Goal: Information Seeking & Learning: Learn about a topic

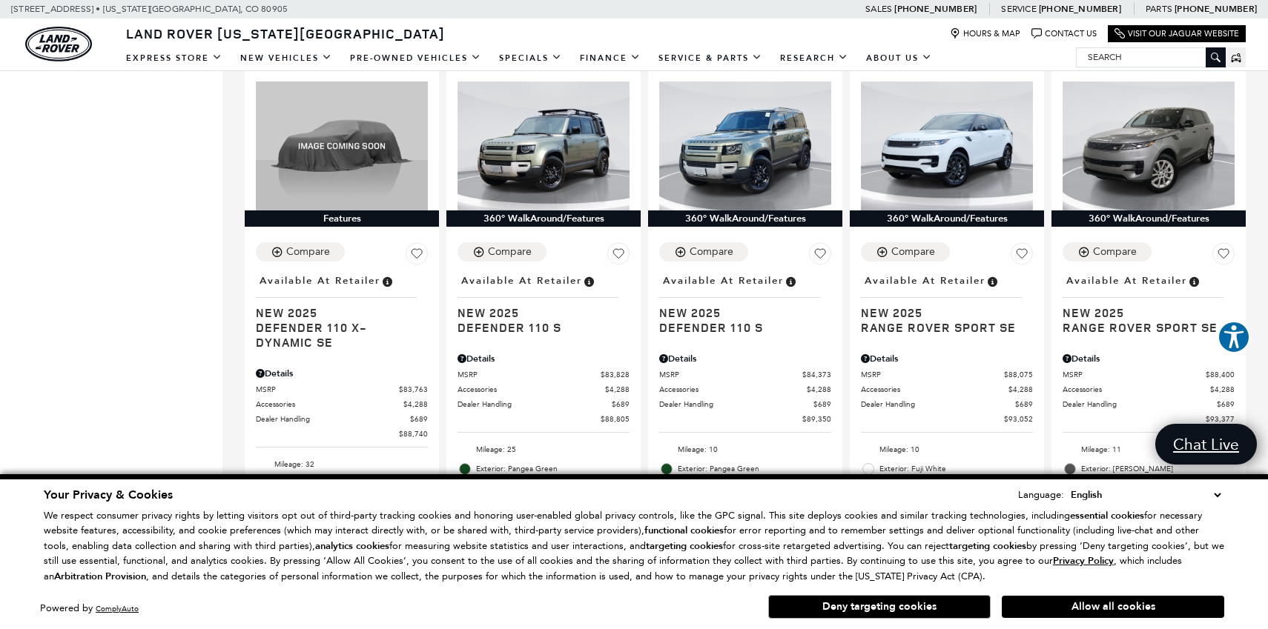
scroll to position [2189, 0]
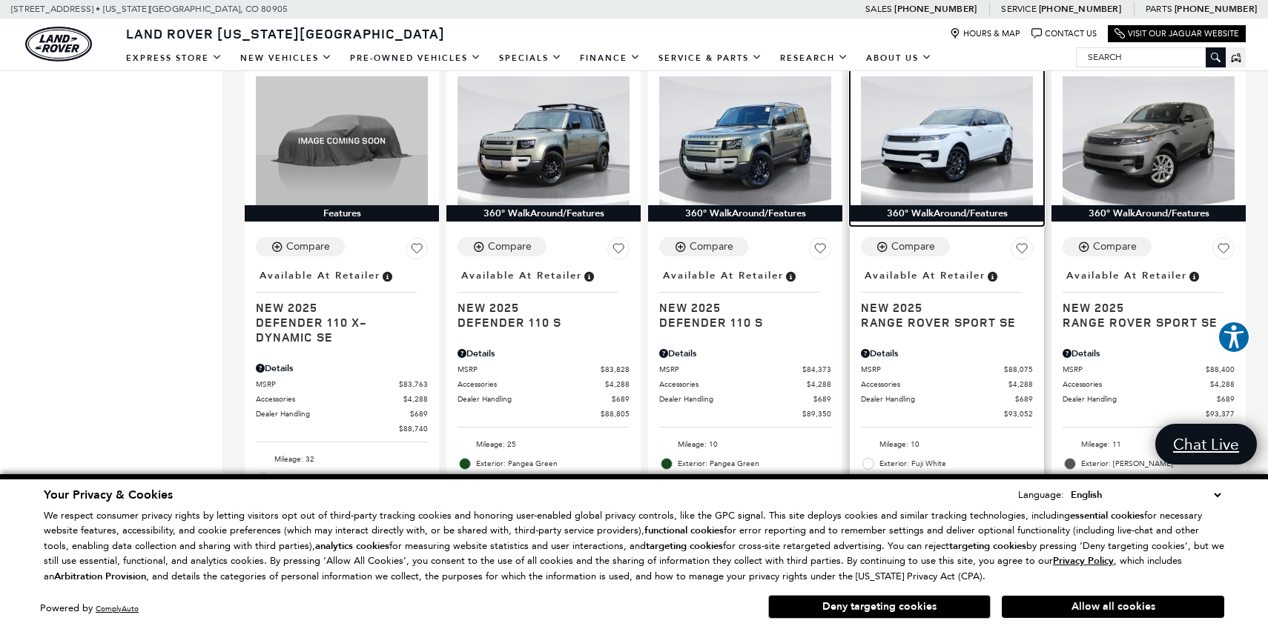
click at [915, 157] on img at bounding box center [947, 140] width 172 height 129
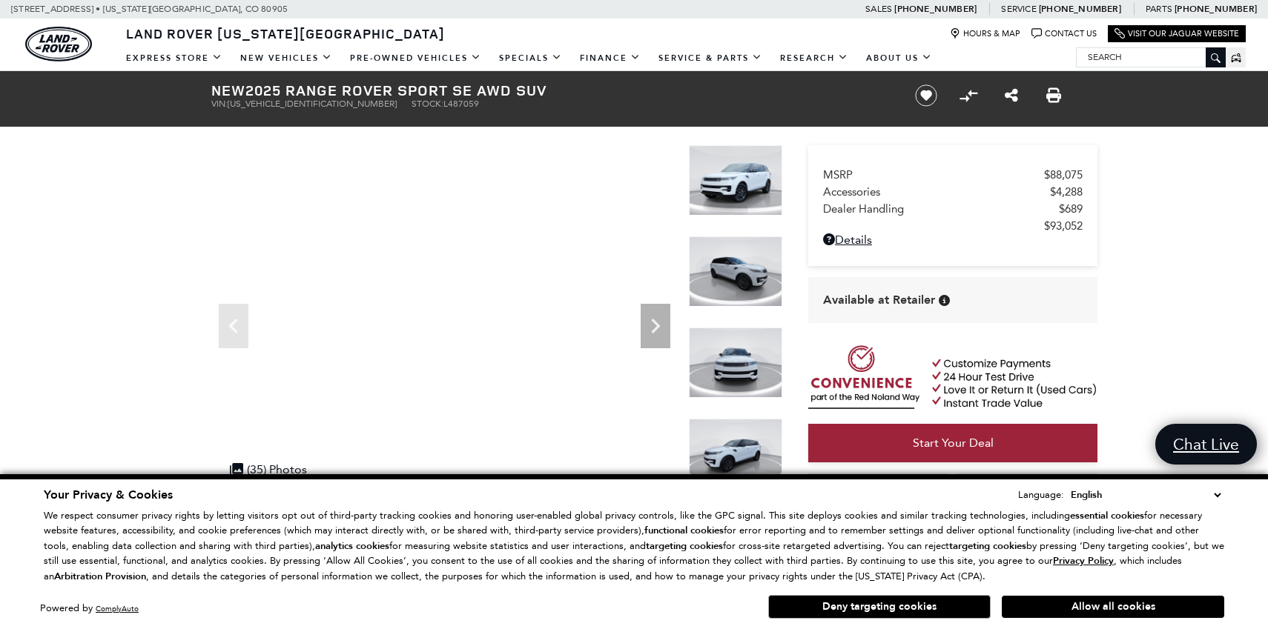
click at [734, 189] on img at bounding box center [735, 180] width 93 height 70
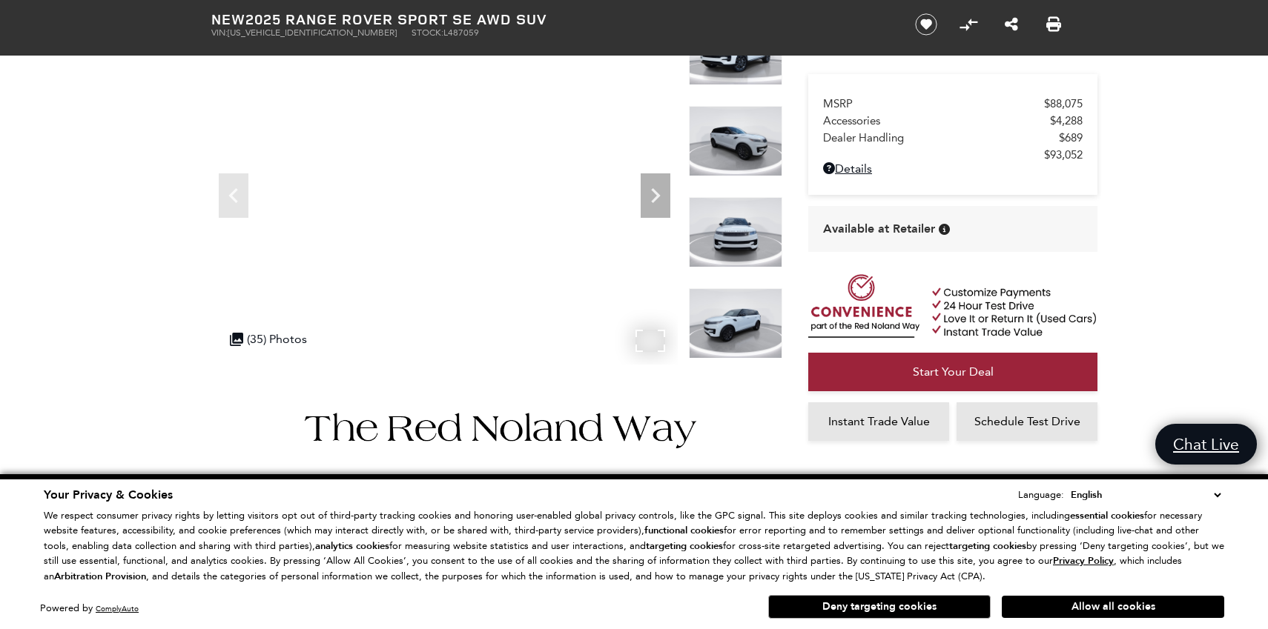
scroll to position [152, 0]
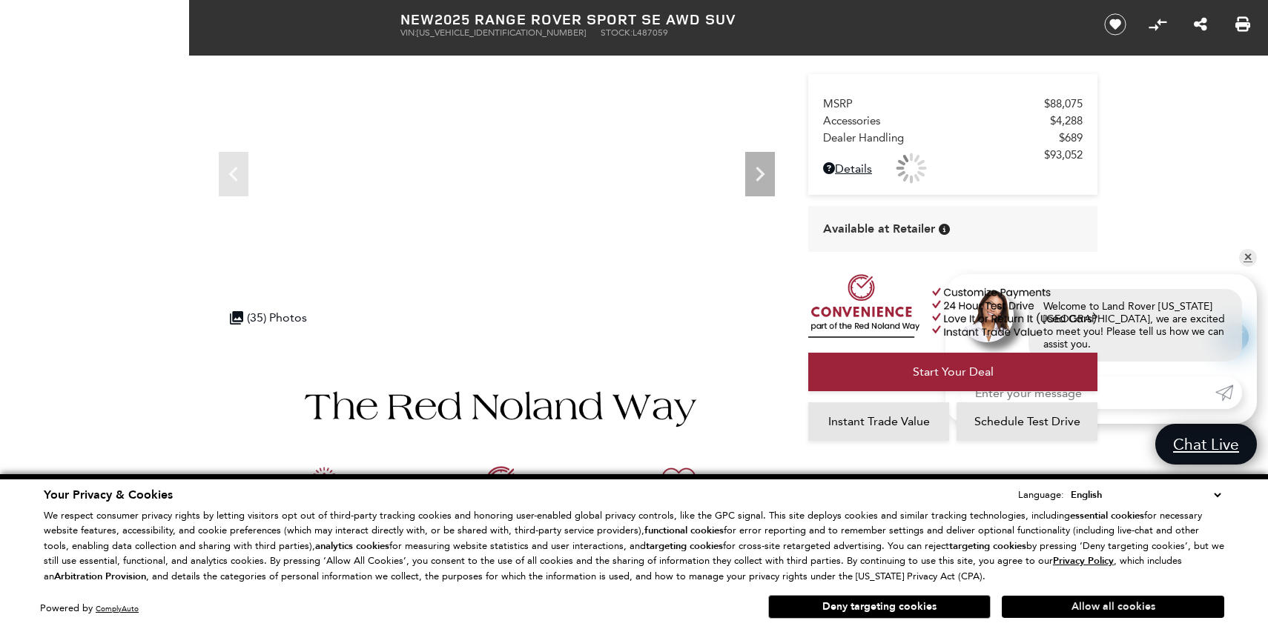
click at [1111, 604] on button "Allow all cookies" at bounding box center [1113, 607] width 222 height 22
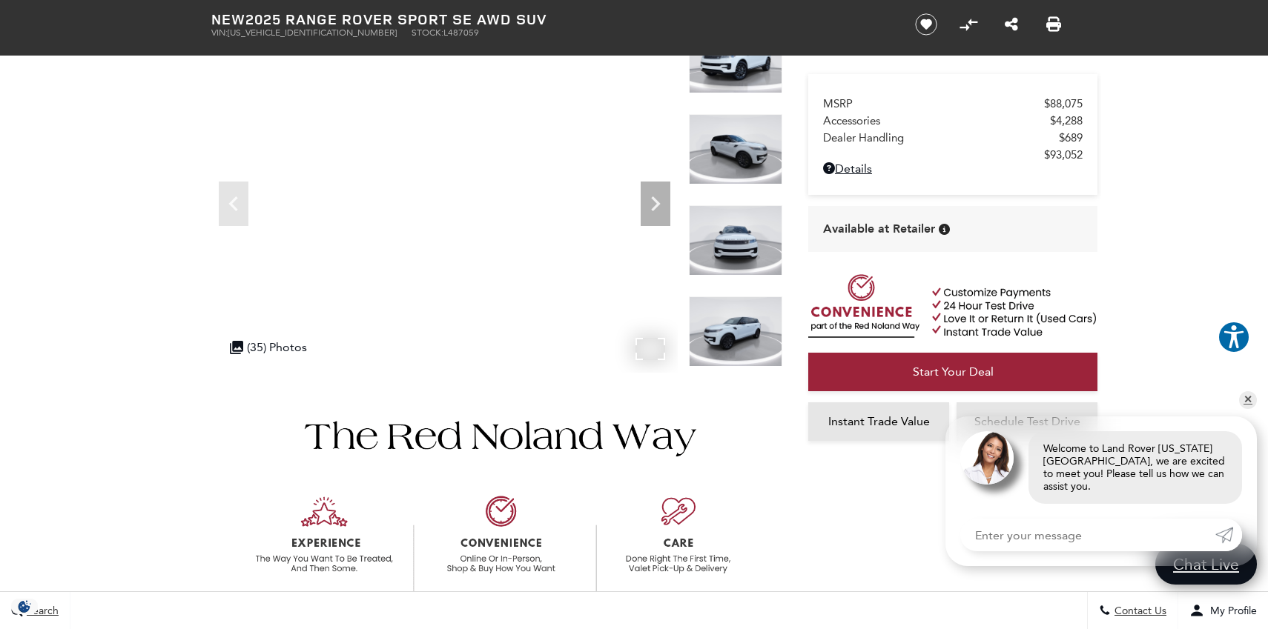
scroll to position [0, 0]
